Goal: Transaction & Acquisition: Purchase product/service

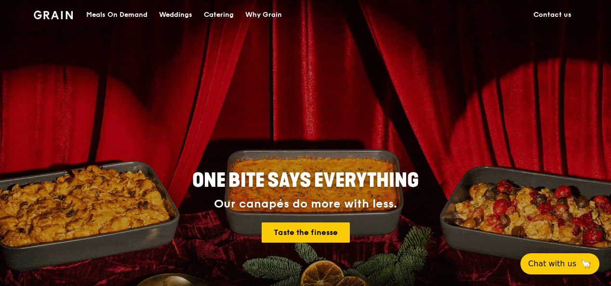
click at [217, 12] on div "Catering" at bounding box center [219, 14] width 30 height 29
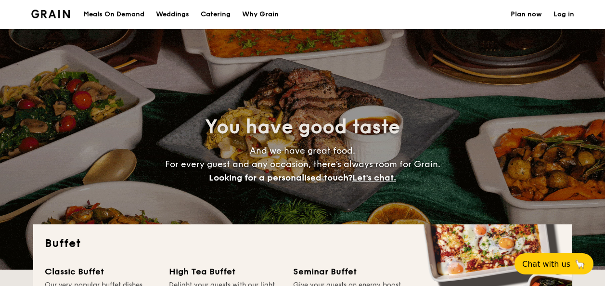
select select
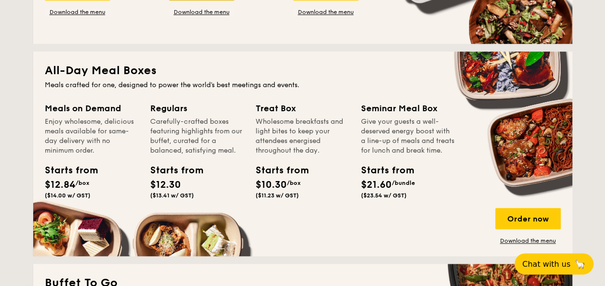
scroll to position [241, 0]
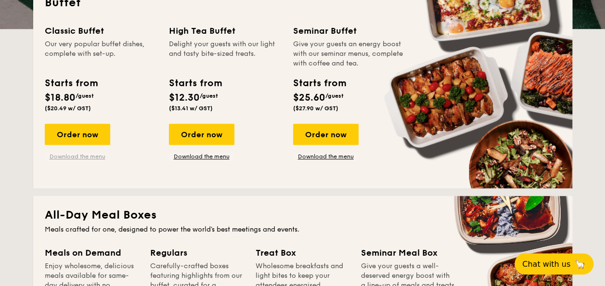
click at [81, 156] on link "Download the menu" at bounding box center [77, 157] width 65 height 8
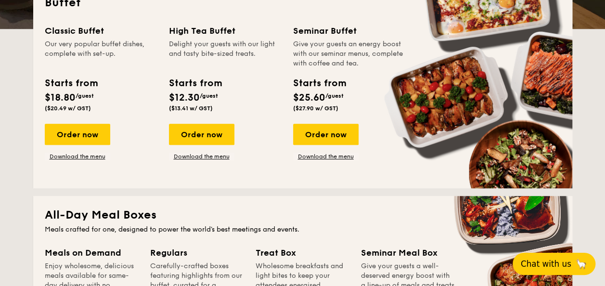
click at [569, 270] on button "Chat with us 🦙" at bounding box center [554, 264] width 83 height 22
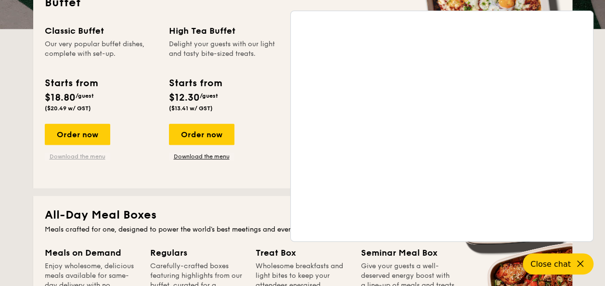
click at [65, 157] on link "Download the menu" at bounding box center [77, 157] width 65 height 8
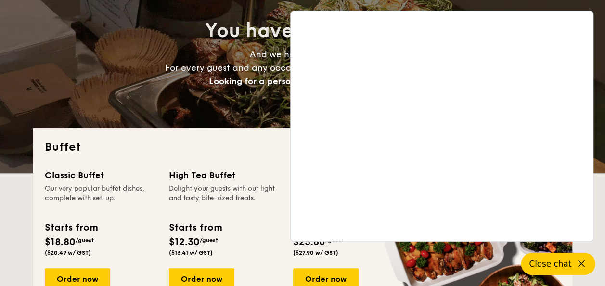
click at [552, 265] on span "Close chat" at bounding box center [550, 264] width 42 height 10
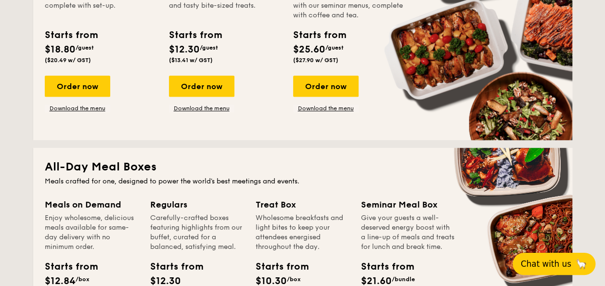
scroll to position [433, 0]
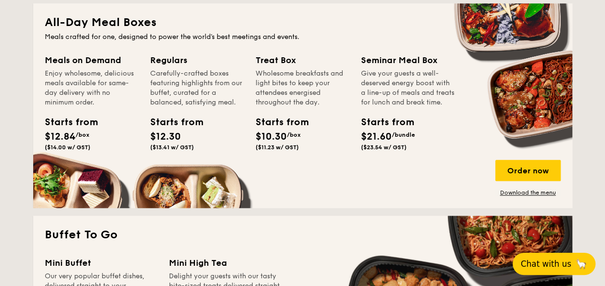
click at [54, 178] on div "Meals on Demand Enjoy wholesome, delicious meals available for same-day deliver…" at bounding box center [97, 115] width 105 height 124
click at [75, 92] on div "Enjoy wholesome, delicious meals available for same-day delivery with no minimu…" at bounding box center [92, 88] width 94 height 39
click at [72, 18] on h2 "All-Day Meal Boxes" at bounding box center [303, 22] width 516 height 15
click at [522, 163] on div "Order now" at bounding box center [528, 170] width 65 height 21
